Goal: Book appointment/travel/reservation

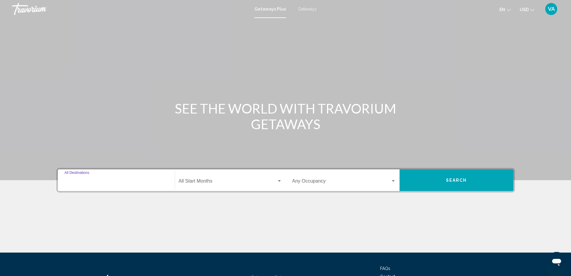
click at [86, 181] on input "Destination All Destinations" at bounding box center [116, 181] width 104 height 5
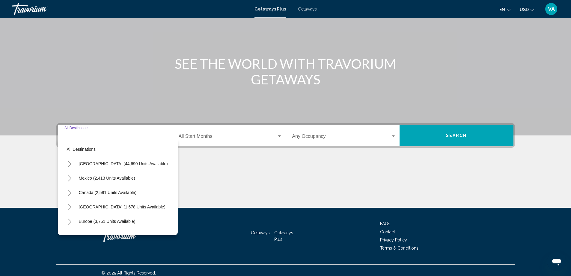
scroll to position [50, 0]
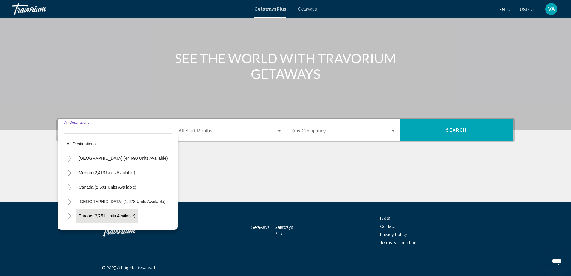
click at [90, 215] on span "Europe (3,751 units available)" at bounding box center [107, 215] width 57 height 5
type input "**********"
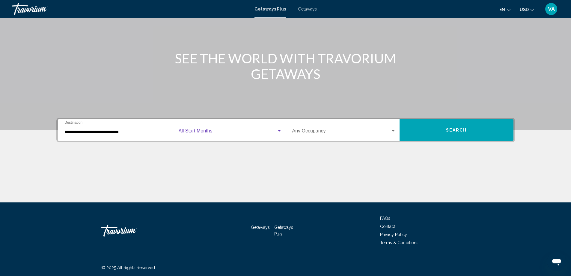
click at [220, 130] on span "Search widget" at bounding box center [228, 131] width 98 height 5
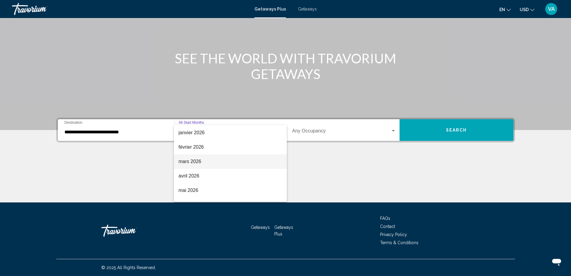
scroll to position [90, 0]
click at [196, 199] on span "juin 2026" at bounding box center [230, 200] width 103 height 14
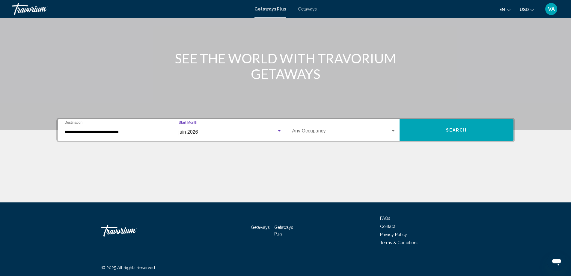
scroll to position [96, 0]
click at [334, 132] on span "Search widget" at bounding box center [341, 131] width 98 height 5
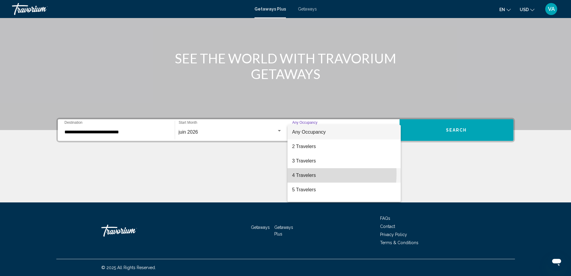
click at [305, 174] on span "4 Travelers" at bounding box center [344, 175] width 104 height 14
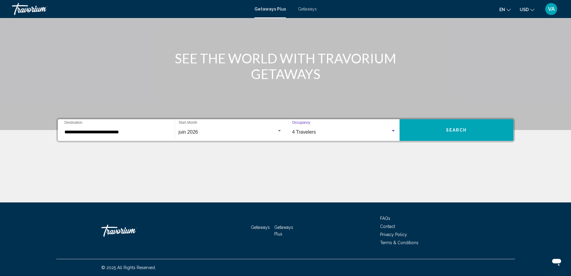
click at [439, 130] on button "Search" at bounding box center [457, 130] width 114 height 22
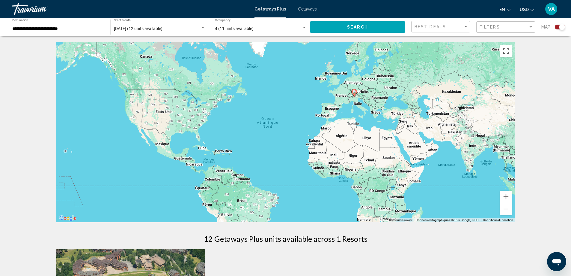
click at [353, 92] on image "Main content" at bounding box center [355, 92] width 4 height 4
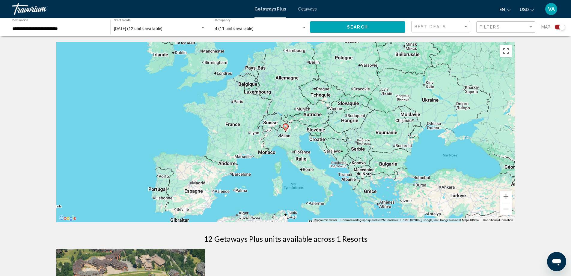
click at [286, 129] on icon "Main content" at bounding box center [285, 128] width 5 height 8
type input "**********"
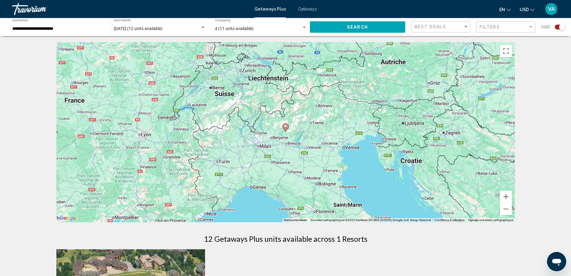
click at [286, 128] on icon "Main content" at bounding box center [285, 128] width 5 height 8
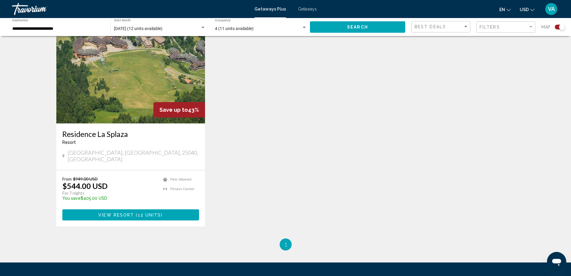
scroll to position [240, 0]
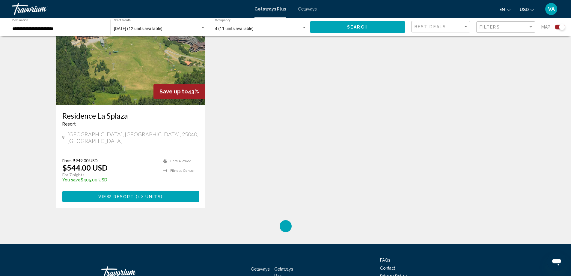
click at [119, 194] on span "View Resort" at bounding box center [116, 196] width 36 height 5
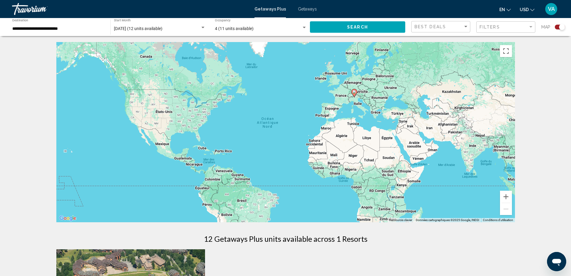
click at [183, 26] on div "[DATE] (12 units available) Start Month All Start Months" at bounding box center [160, 27] width 92 height 16
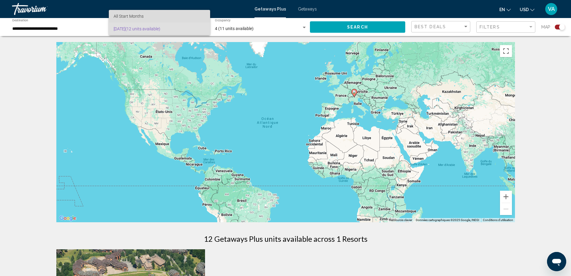
click at [124, 15] on span "All Start Months" at bounding box center [129, 16] width 30 height 5
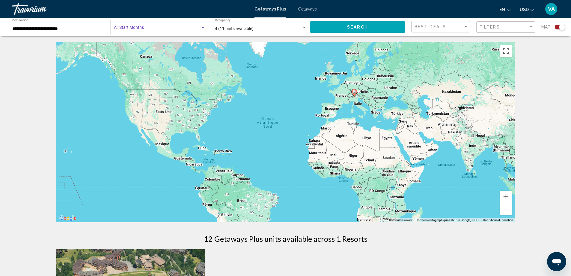
click at [132, 28] on span "Search widget" at bounding box center [157, 28] width 86 height 5
click at [131, 42] on span "[DATE] (12 units available)" at bounding box center [160, 41] width 92 height 13
click at [129, 28] on span "[DATE] (12 units available)" at bounding box center [138, 28] width 49 height 5
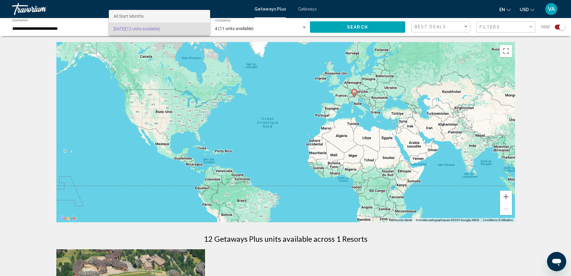
click at [128, 17] on span "All Start Months" at bounding box center [129, 16] width 30 height 5
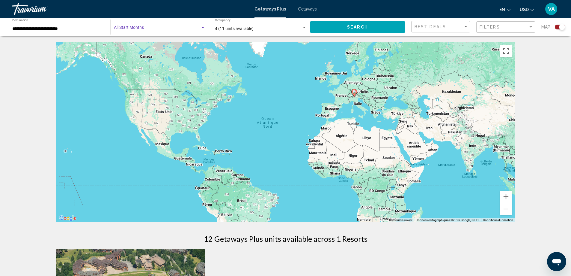
click at [43, 26] on input "**********" at bounding box center [58, 28] width 92 height 5
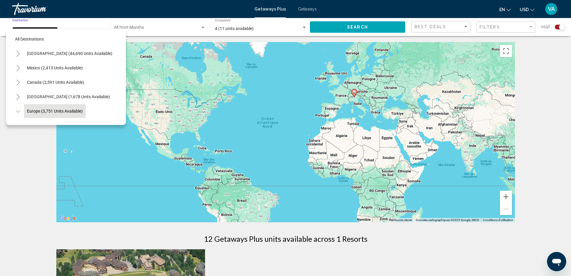
scroll to position [38, 0]
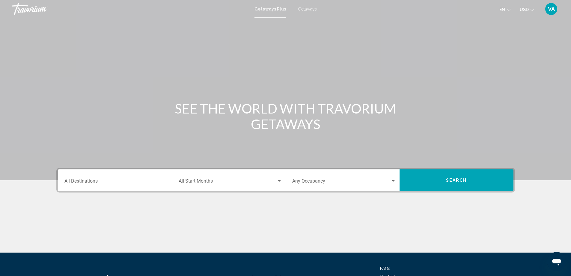
click at [108, 182] on input "Destination All Destinations" at bounding box center [116, 181] width 104 height 5
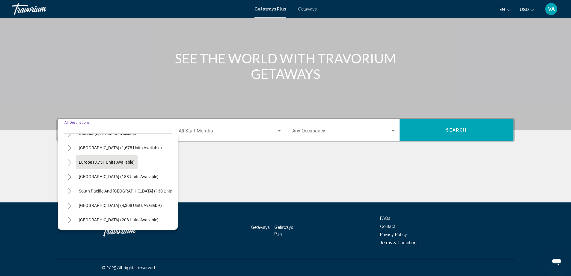
scroll to position [60, 0]
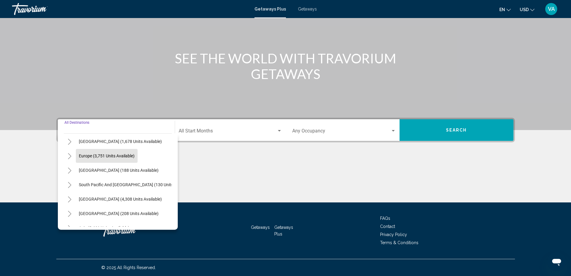
click at [109, 154] on span "Europe (3,751 units available)" at bounding box center [107, 155] width 56 height 5
type input "**********"
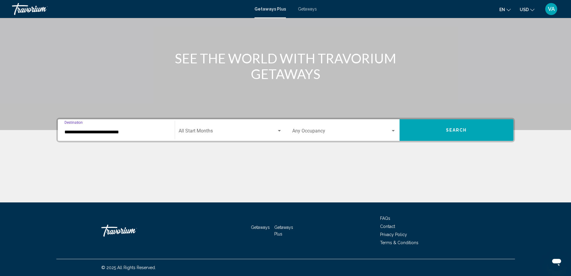
click at [198, 130] on span "Search widget" at bounding box center [228, 131] width 98 height 5
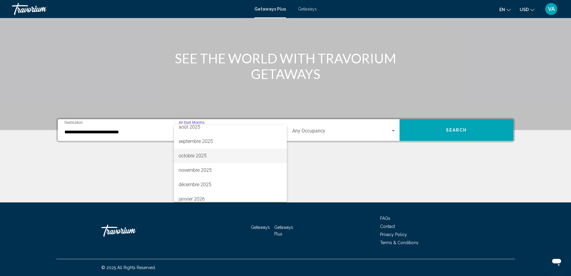
scroll to position [30, 0]
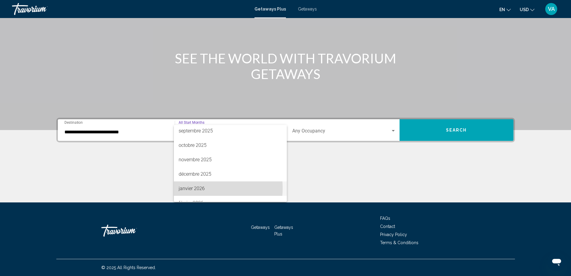
click at [200, 188] on span "janvier 2026" at bounding box center [230, 188] width 103 height 14
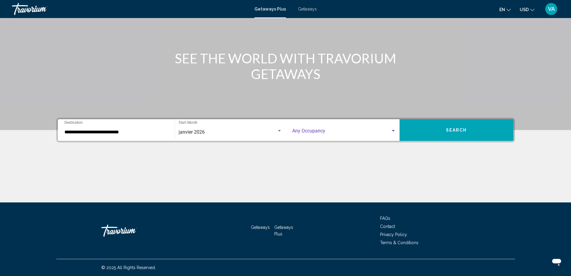
click at [340, 129] on span "Search widget" at bounding box center [341, 131] width 98 height 5
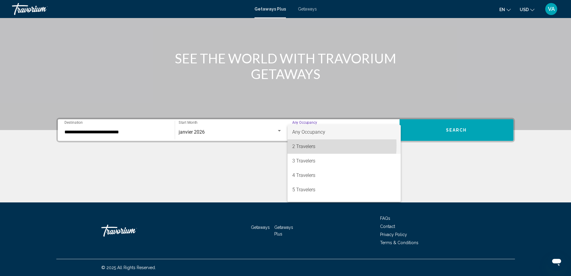
click at [303, 146] on span "2 Travelers" at bounding box center [344, 146] width 104 height 14
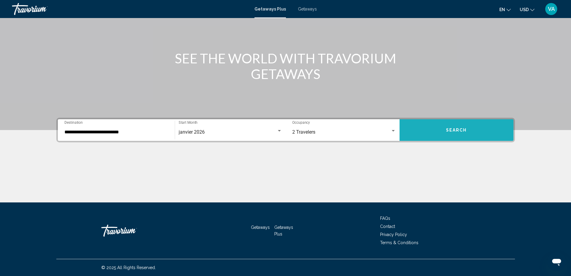
click at [442, 133] on button "Search" at bounding box center [457, 130] width 114 height 22
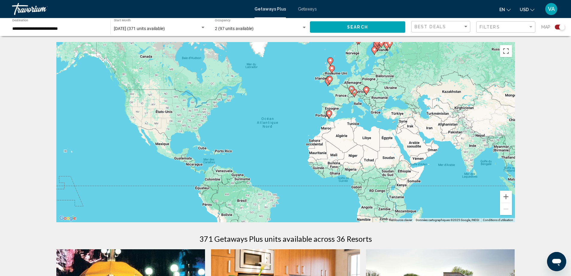
click at [351, 89] on image "Main content" at bounding box center [352, 89] width 4 height 4
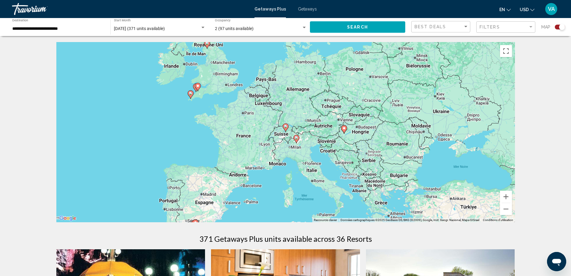
click at [285, 128] on image "Main content" at bounding box center [286, 126] width 4 height 4
type input "**********"
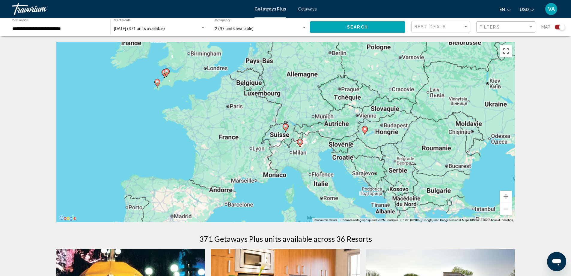
click at [285, 128] on image "Main content" at bounding box center [286, 126] width 4 height 4
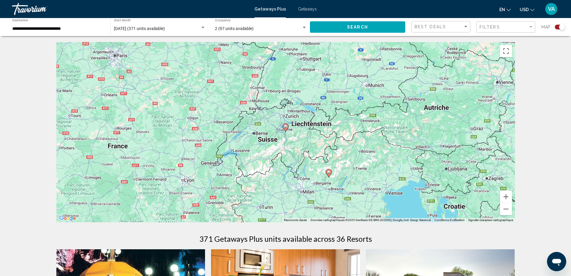
click at [284, 128] on icon "Main content" at bounding box center [285, 128] width 5 height 8
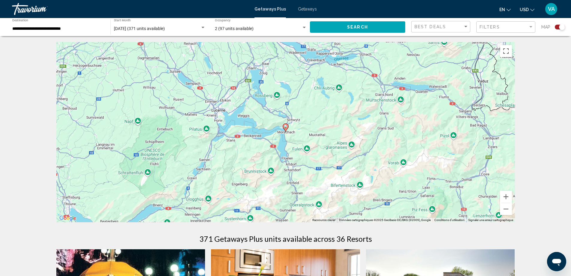
click at [286, 130] on icon "Main content" at bounding box center [286, 127] width 6 height 8
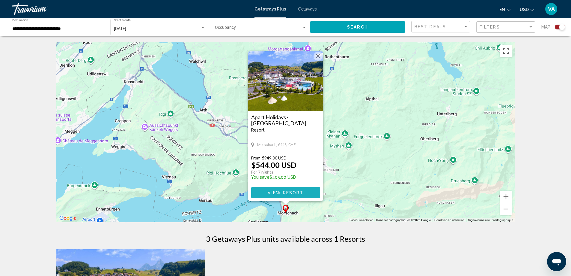
click at [292, 193] on span "View Resort" at bounding box center [286, 192] width 36 height 5
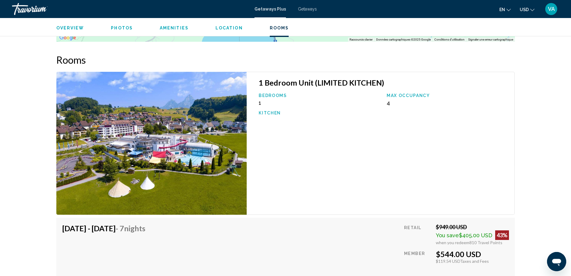
scroll to position [900, 0]
